Goal: Use online tool/utility: Utilize a website feature to perform a specific function

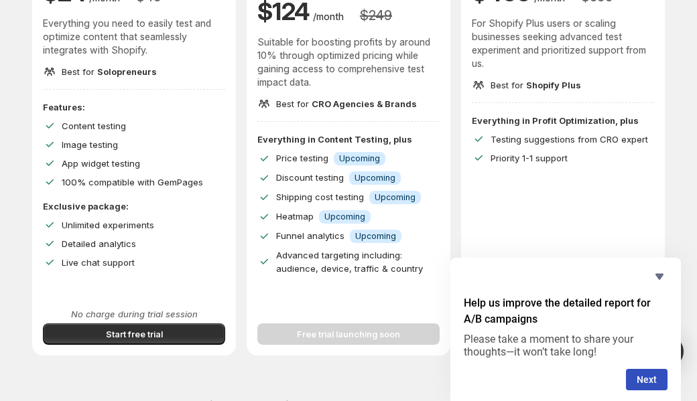
scroll to position [214, 0]
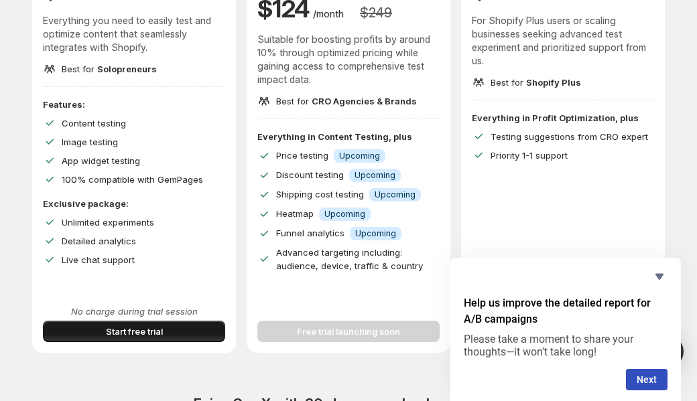
click at [139, 332] on span "Start free trial" at bounding box center [134, 331] width 57 height 13
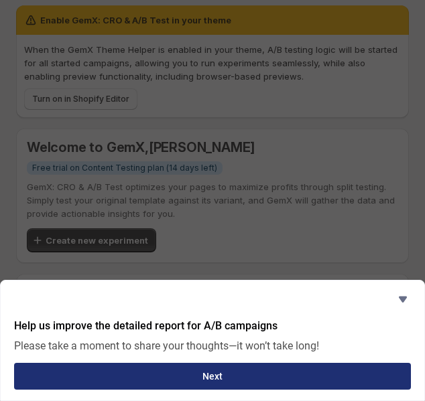
click at [258, 376] on button "Next" at bounding box center [212, 376] width 396 height 27
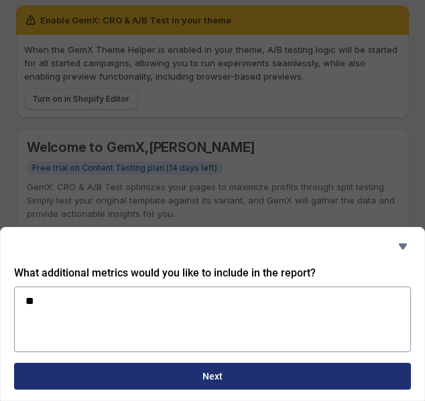
type textarea "*"
type textarea "**********"
click at [159, 370] on button "Next" at bounding box center [212, 376] width 396 height 27
type textarea "*"
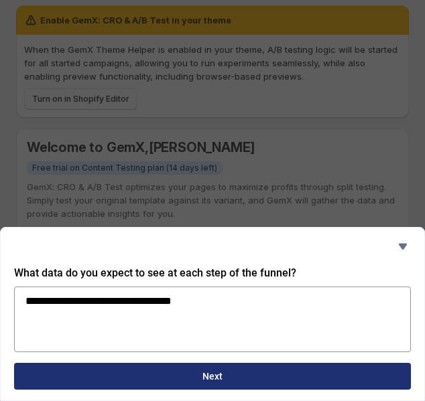
type textarea "**********"
click at [172, 366] on button "Next" at bounding box center [212, 376] width 396 height 27
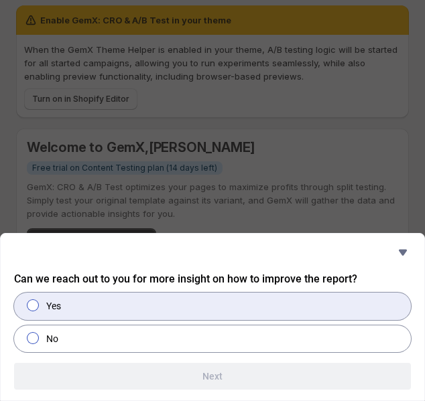
click at [102, 308] on label "Yes" at bounding box center [212, 306] width 396 height 27
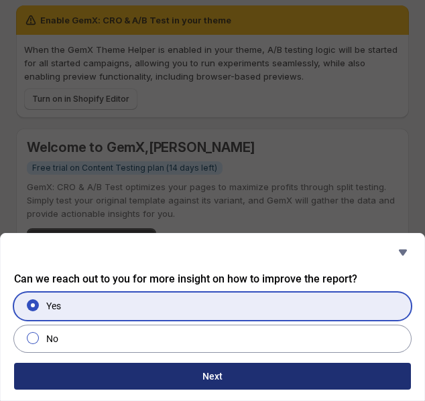
click at [123, 380] on button "Next" at bounding box center [212, 376] width 396 height 27
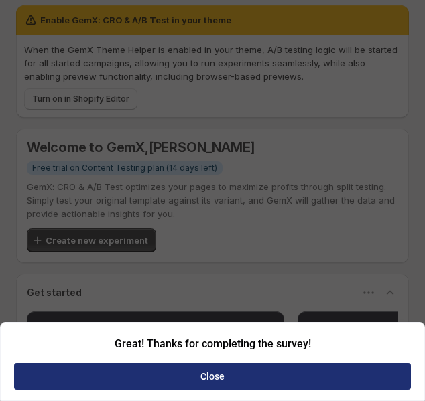
click at [123, 380] on button "Close" at bounding box center [212, 376] width 396 height 27
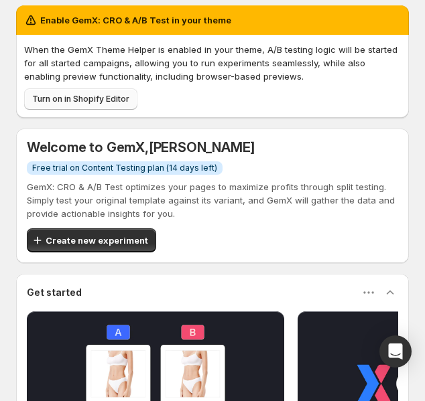
click at [90, 96] on span "Turn on in Shopify Editor" at bounding box center [80, 99] width 97 height 11
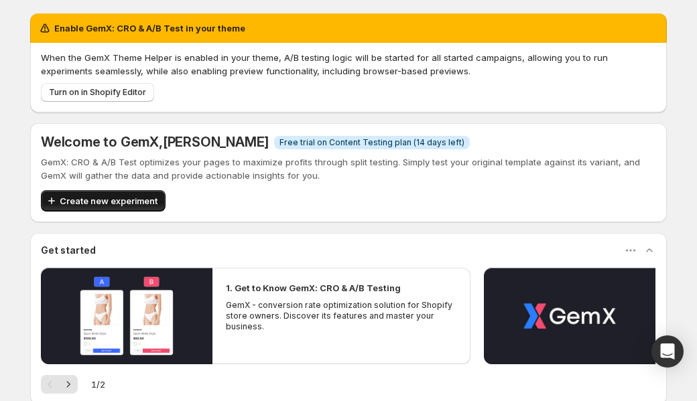
click at [109, 196] on span "Create new experiment" at bounding box center [109, 200] width 98 height 13
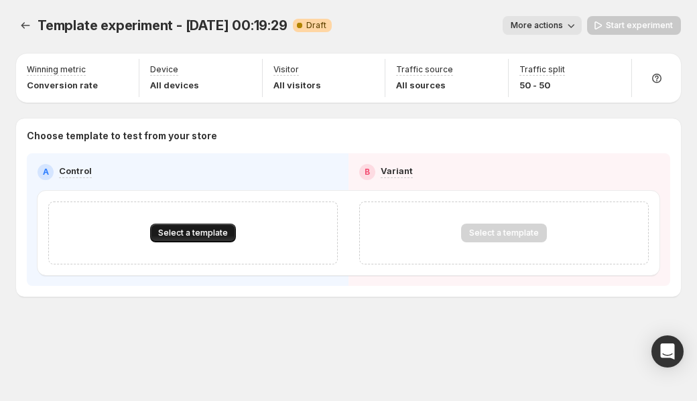
click at [194, 235] on span "Select a template" at bounding box center [193, 233] width 70 height 11
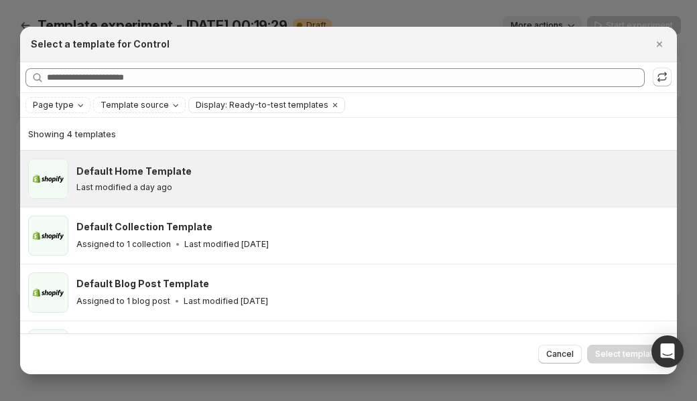
click at [193, 172] on div "Default Home Template" at bounding box center [370, 171] width 588 height 13
click at [609, 356] on span "Select template" at bounding box center [626, 354] width 63 height 11
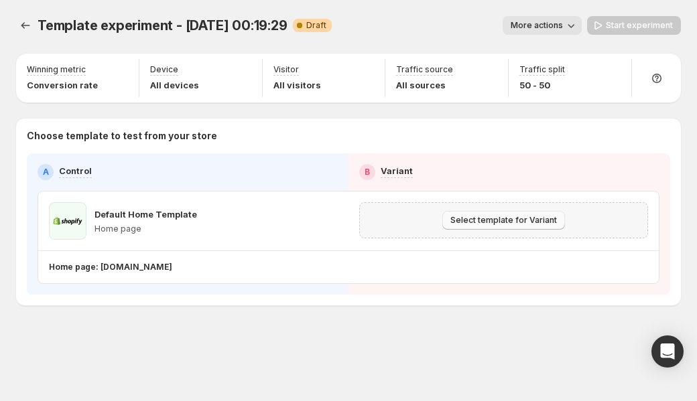
click at [491, 222] on span "Select template for Variant" at bounding box center [503, 220] width 106 height 11
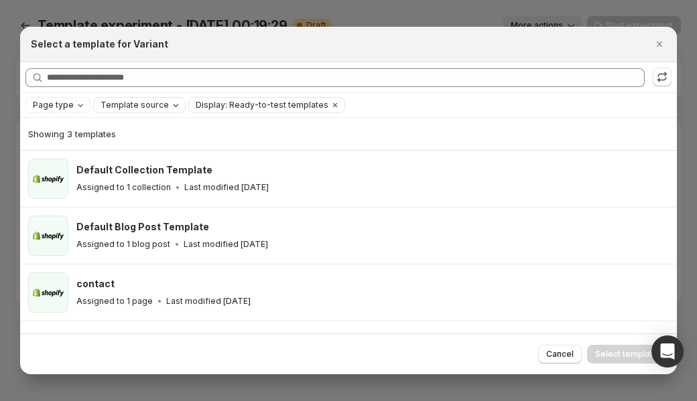
click at [152, 103] on span "Template source" at bounding box center [134, 105] width 68 height 11
click at [128, 148] on span "GemPages" at bounding box center [140, 147] width 46 height 11
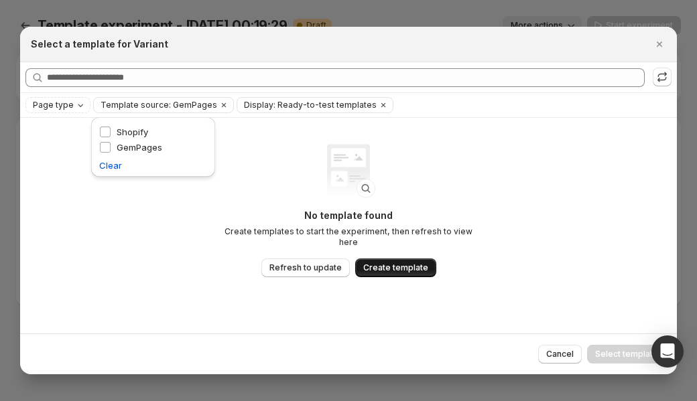
click at [386, 264] on span "Create template" at bounding box center [395, 268] width 65 height 11
click at [315, 266] on span "Refresh to update" at bounding box center [305, 268] width 72 height 11
click at [294, 108] on span "Display: Ready-to-test templates" at bounding box center [310, 105] width 133 height 11
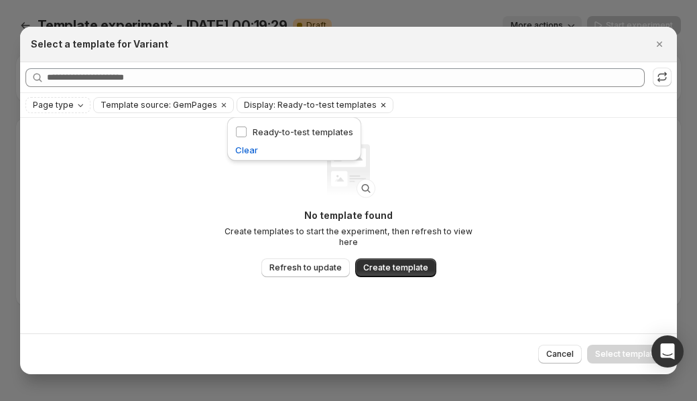
click at [294, 108] on span "Display: Ready-to-test templates" at bounding box center [310, 105] width 133 height 11
click at [150, 103] on span "Template source: GemPages" at bounding box center [158, 105] width 117 height 11
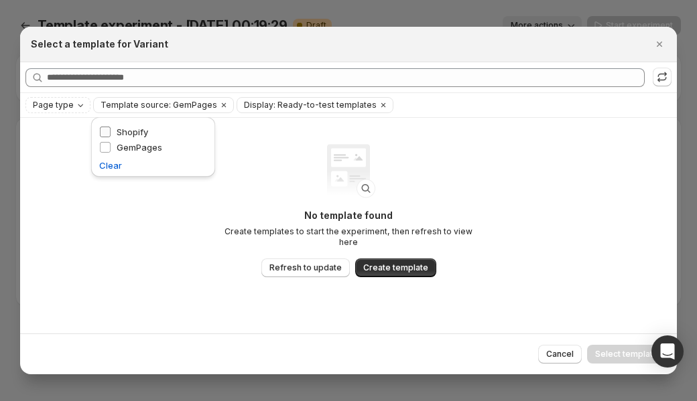
click at [141, 130] on span "Shopify" at bounding box center [132, 132] width 31 height 11
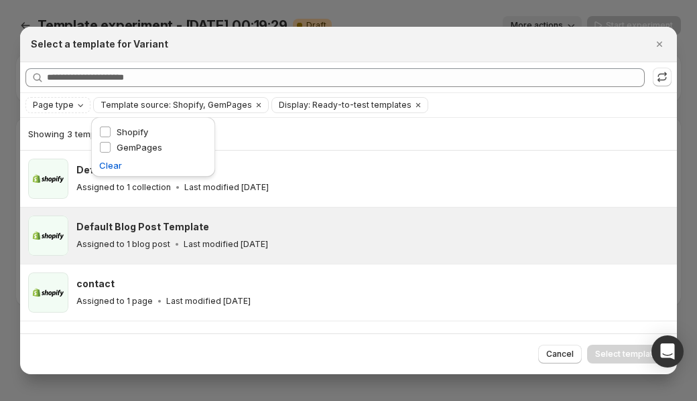
click at [126, 248] on p "Assigned to 1 blog post" at bounding box center [123, 244] width 94 height 11
click at [629, 354] on span "Select template" at bounding box center [626, 354] width 63 height 11
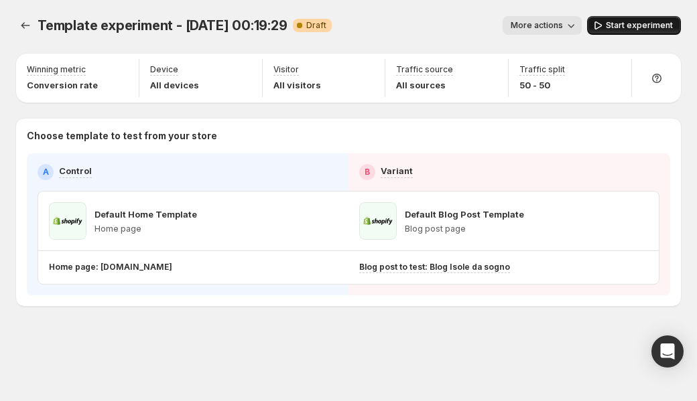
click at [620, 31] on button "Start experiment" at bounding box center [634, 25] width 94 height 19
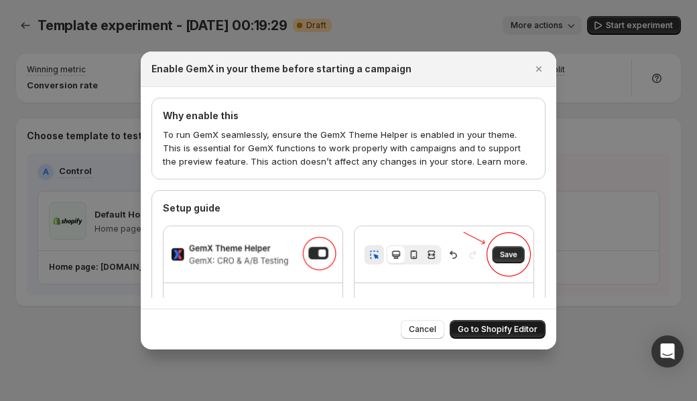
click at [500, 325] on span "Go to Shopify Editor" at bounding box center [497, 329] width 80 height 11
